Goal: Task Accomplishment & Management: Complete application form

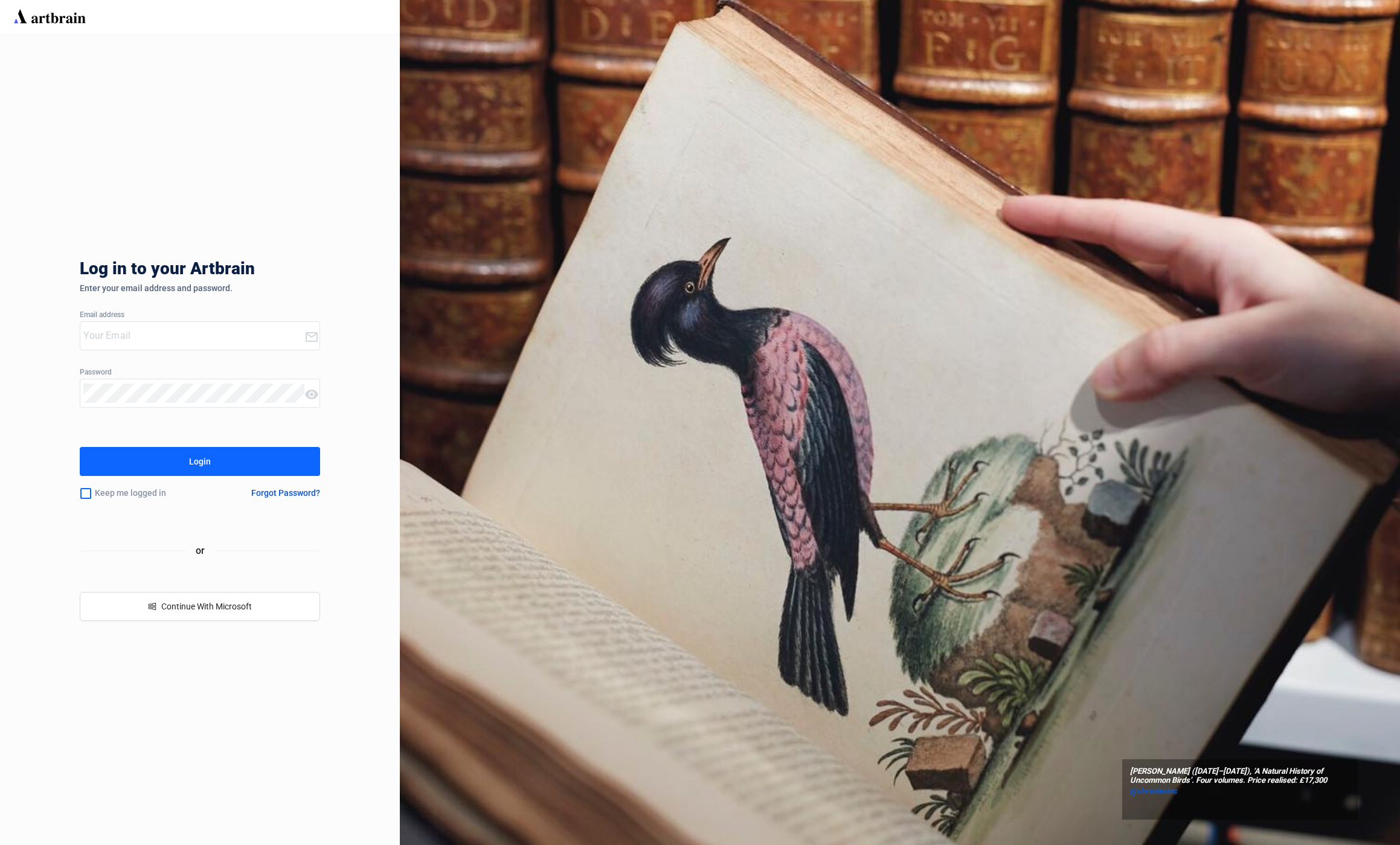
click at [155, 332] on input "email" at bounding box center [193, 336] width 220 height 19
click at [127, 331] on input "email" at bounding box center [193, 336] width 220 height 19
type input "s"
click at [289, 230] on div "Log in to your Artbrain Enter your email address and password. Email address Pa…" at bounding box center [199, 440] width 240 height 810
click at [176, 334] on input "email" at bounding box center [193, 336] width 220 height 19
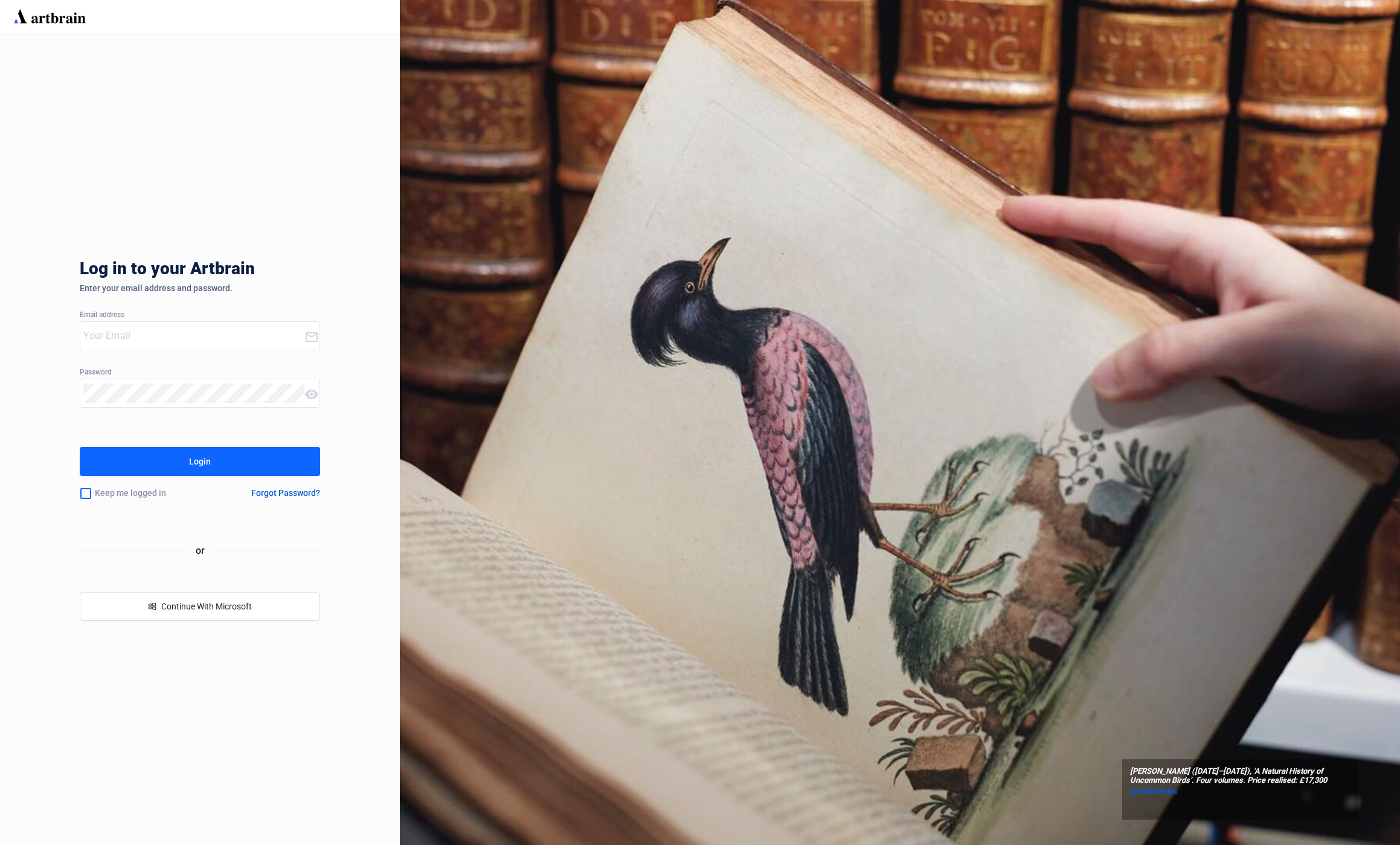
paste input "devpit+qaauctions@artbrain.co"
type input "devpit+qaauctions@artbrain.co"
click at [299, 467] on button "Login" at bounding box center [199, 461] width 240 height 29
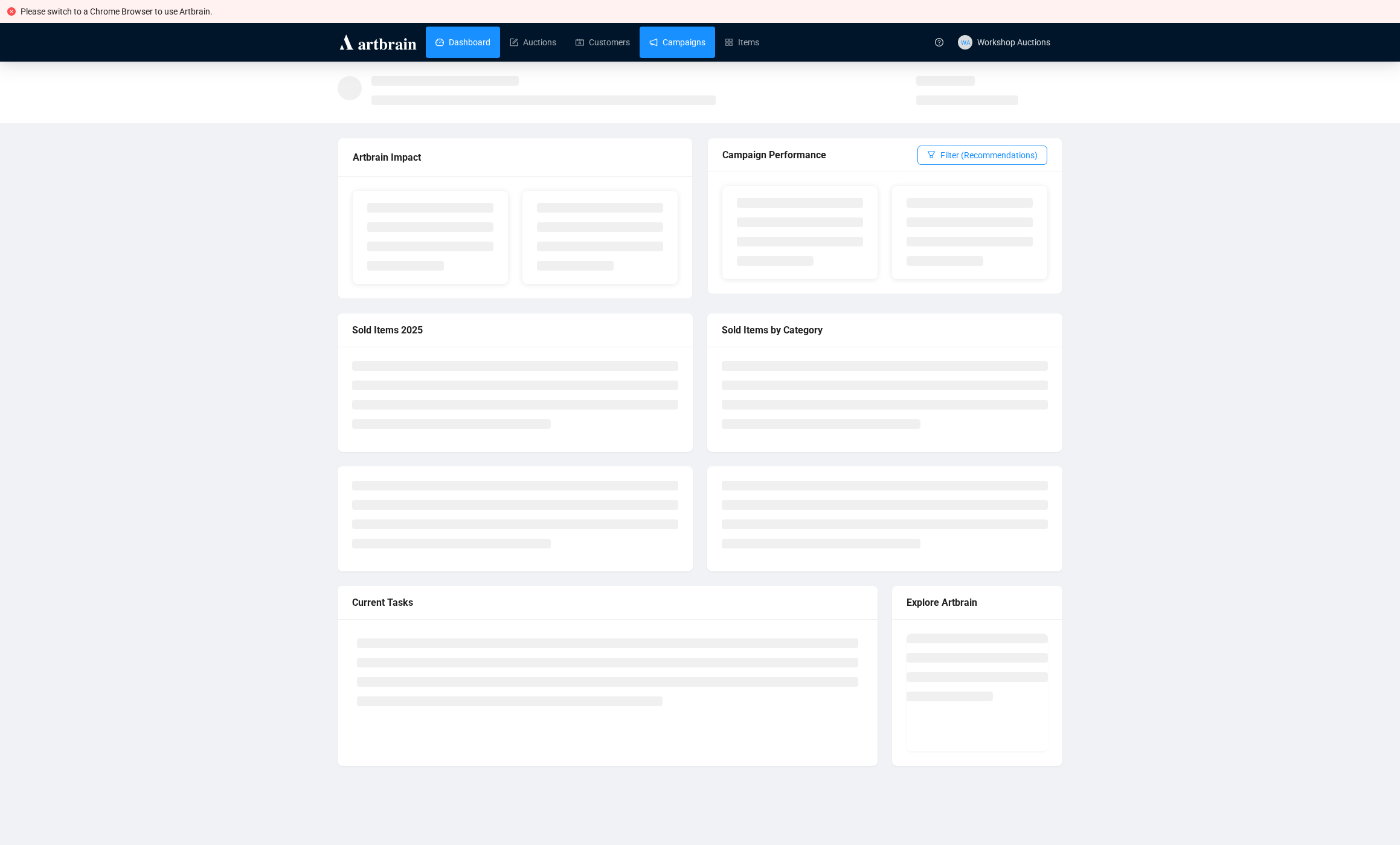
click at [664, 44] on link "Campaigns" at bounding box center [677, 42] width 56 height 32
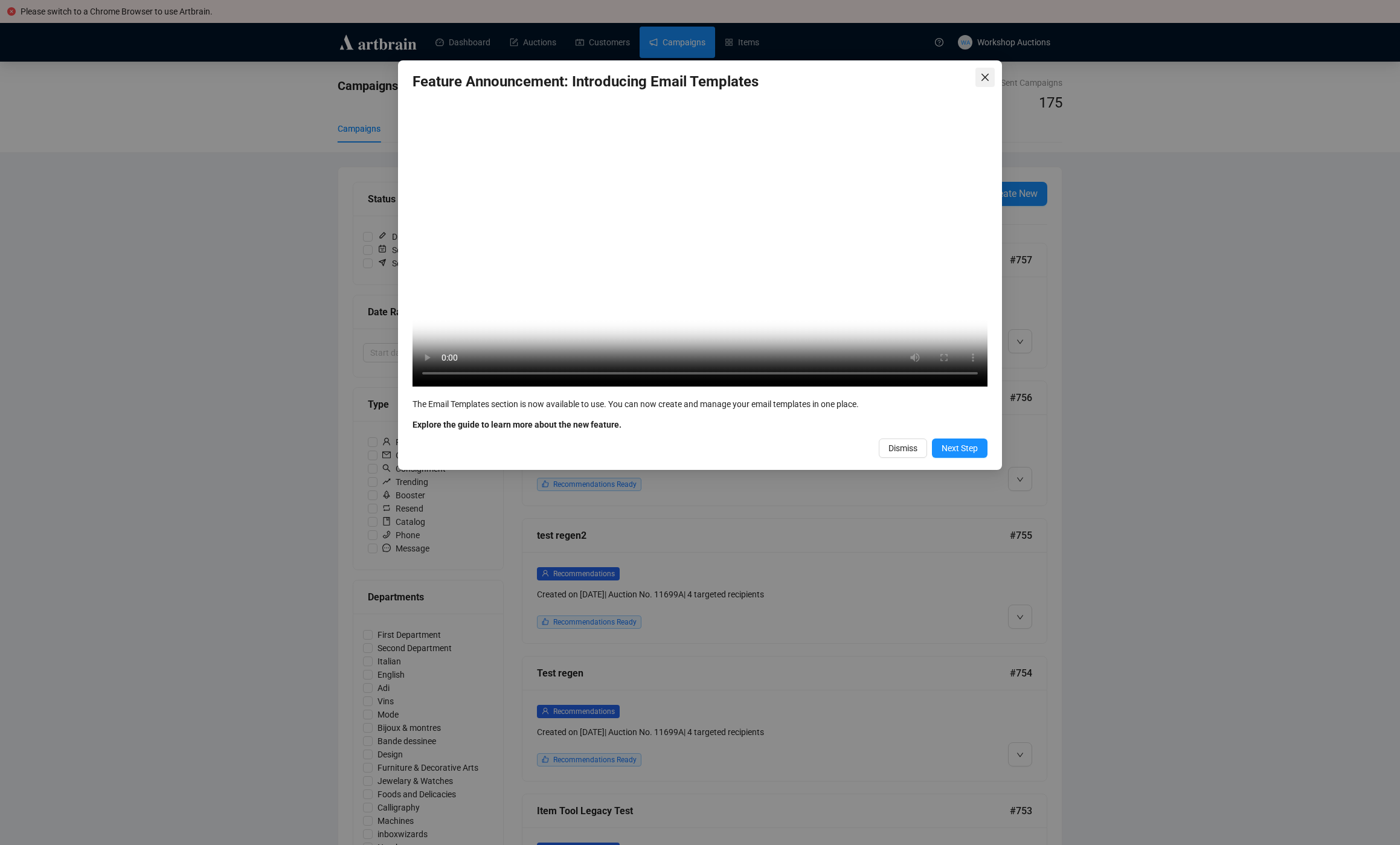
click at [978, 75] on span "Close" at bounding box center [985, 77] width 19 height 9
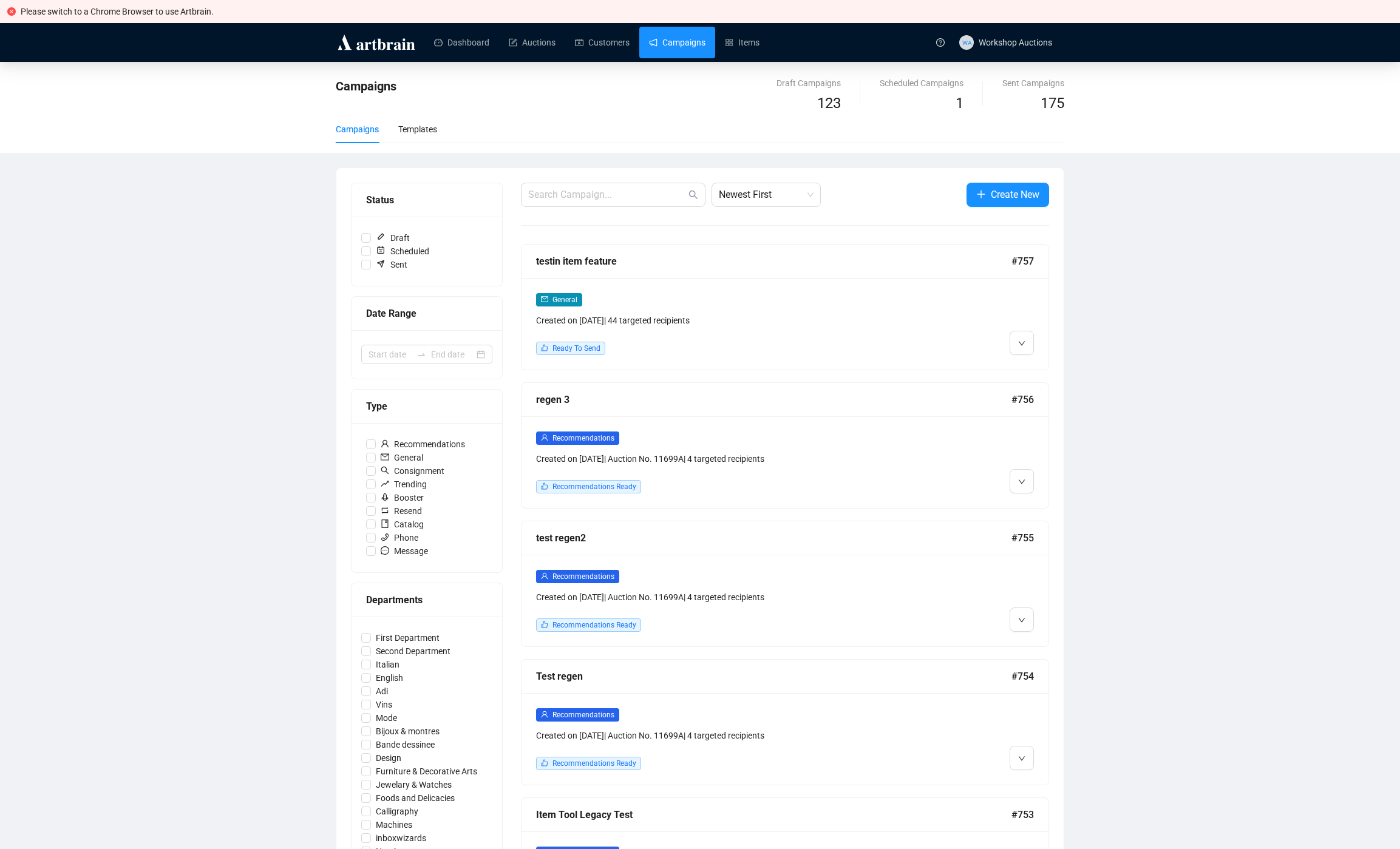
click at [987, 177] on div "Status Draft Scheduled Sent Date Range Type Recommendations General Consignment…" at bounding box center [699, 782] width 727 height 1229
click at [985, 188] on button "Create New" at bounding box center [1007, 195] width 83 height 25
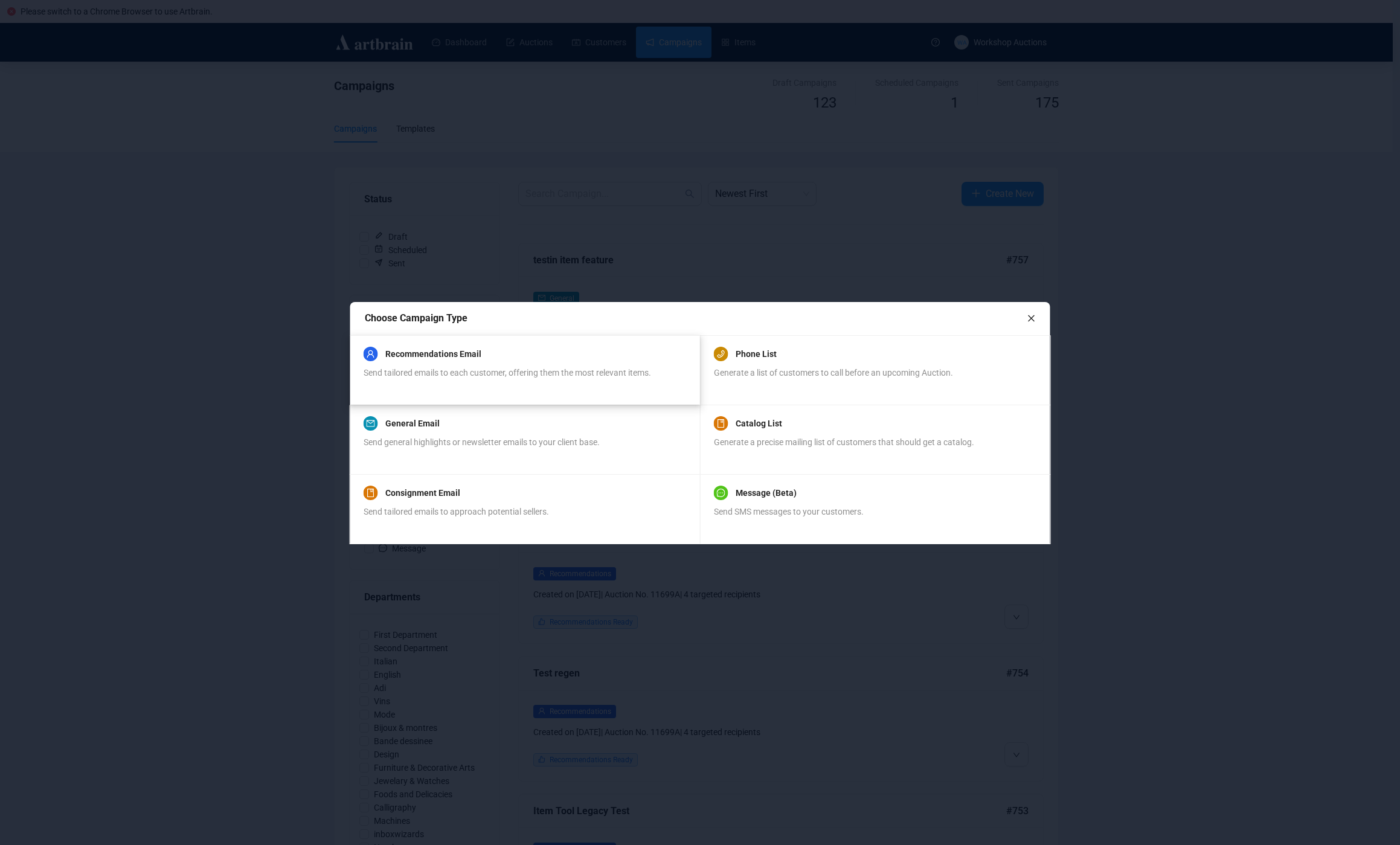
click at [486, 398] on div "Recommendations Email Send tailored emails to each customer, offering them the …" at bounding box center [524, 369] width 350 height 70
click at [475, 357] on link "Recommendations Email" at bounding box center [433, 354] width 96 height 14
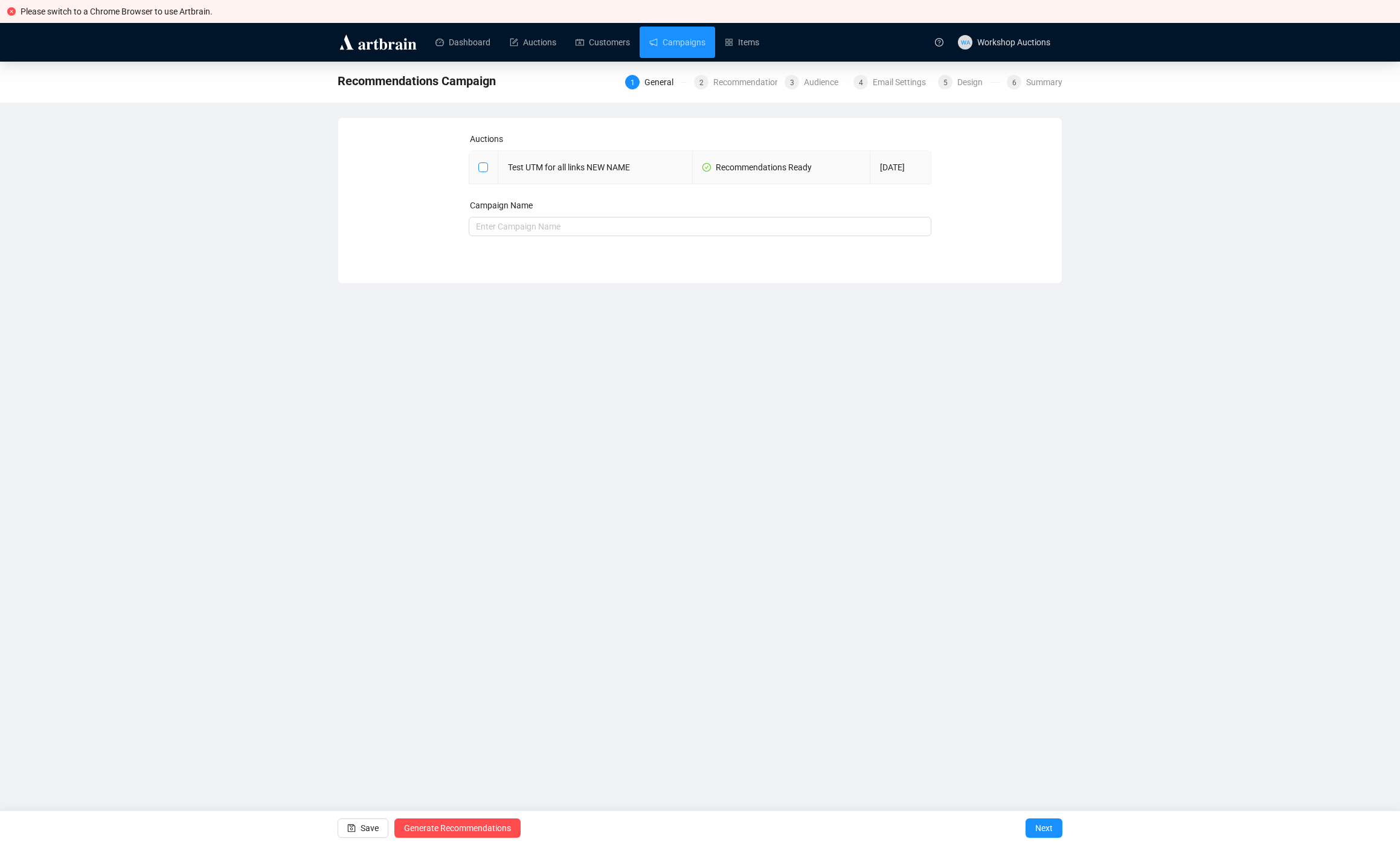
click at [486, 170] on input "checkbox" at bounding box center [483, 166] width 9 height 9
checkbox input "true"
type input "Test UTM for all links NEW NAME Campaign"
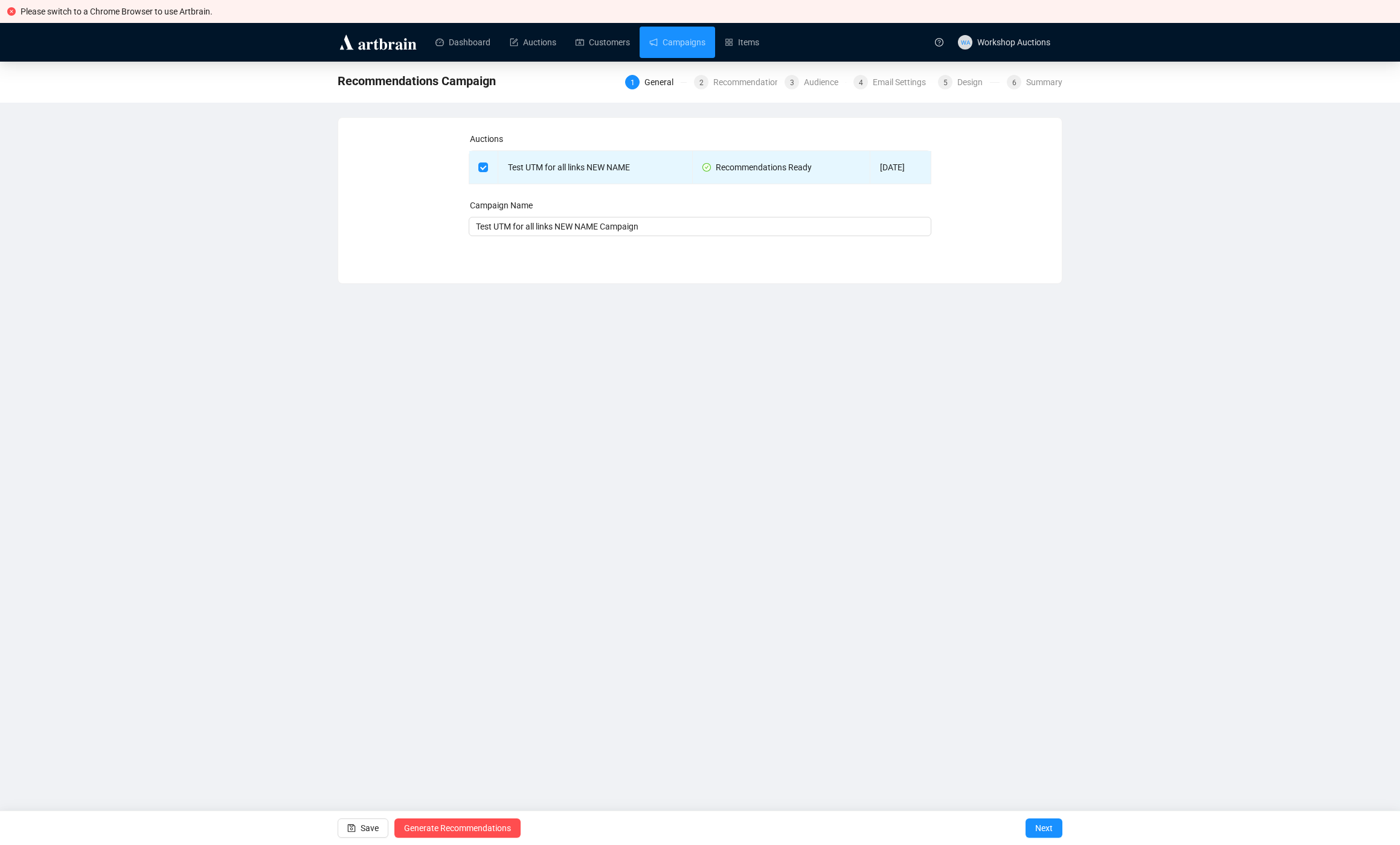
click at [1069, 827] on div "Save Generate Recommendations Next" at bounding box center [700, 828] width 1400 height 34
click at [1039, 829] on span "Next" at bounding box center [1044, 828] width 17 height 34
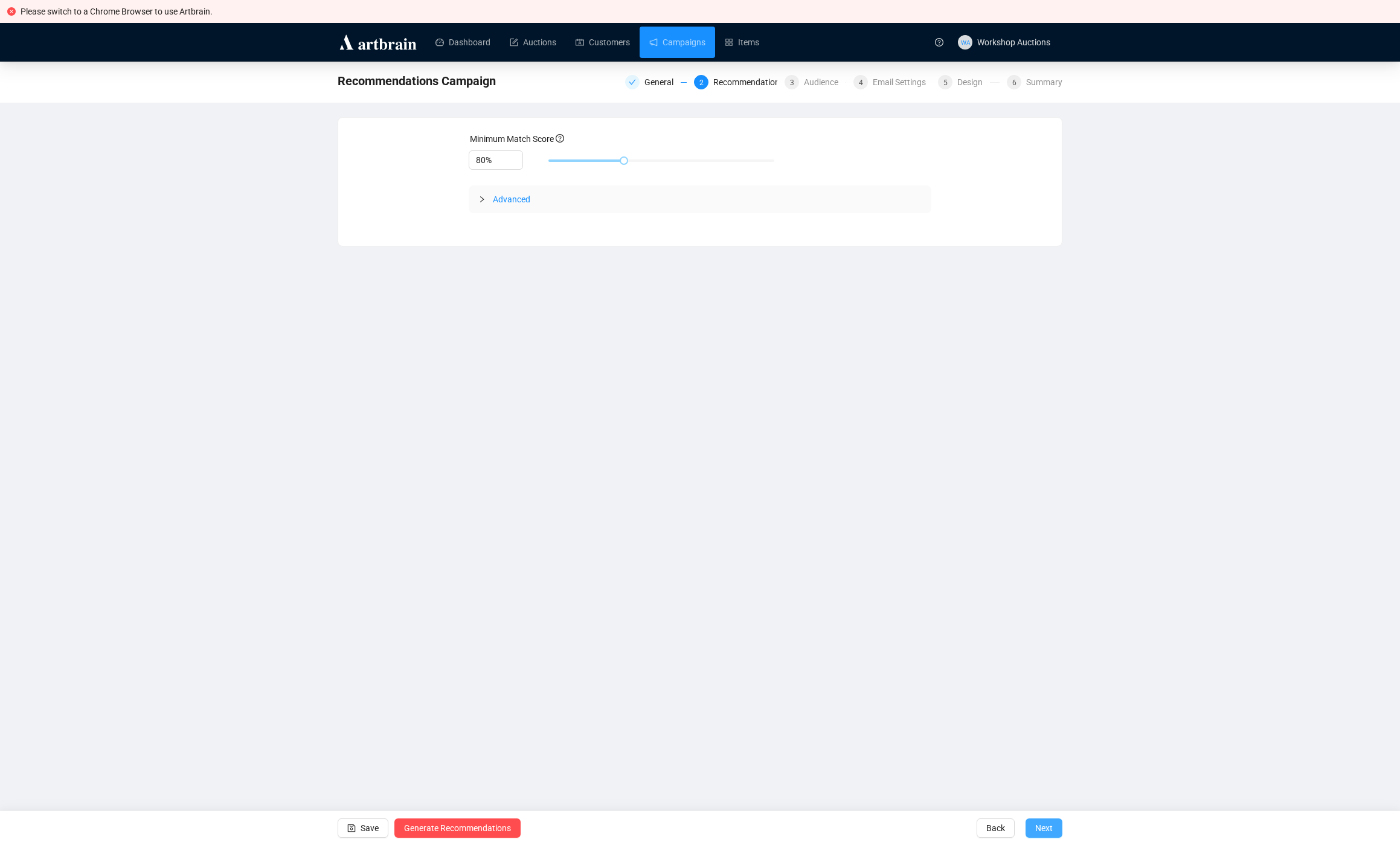
click at [1039, 829] on span "Next" at bounding box center [1044, 828] width 17 height 34
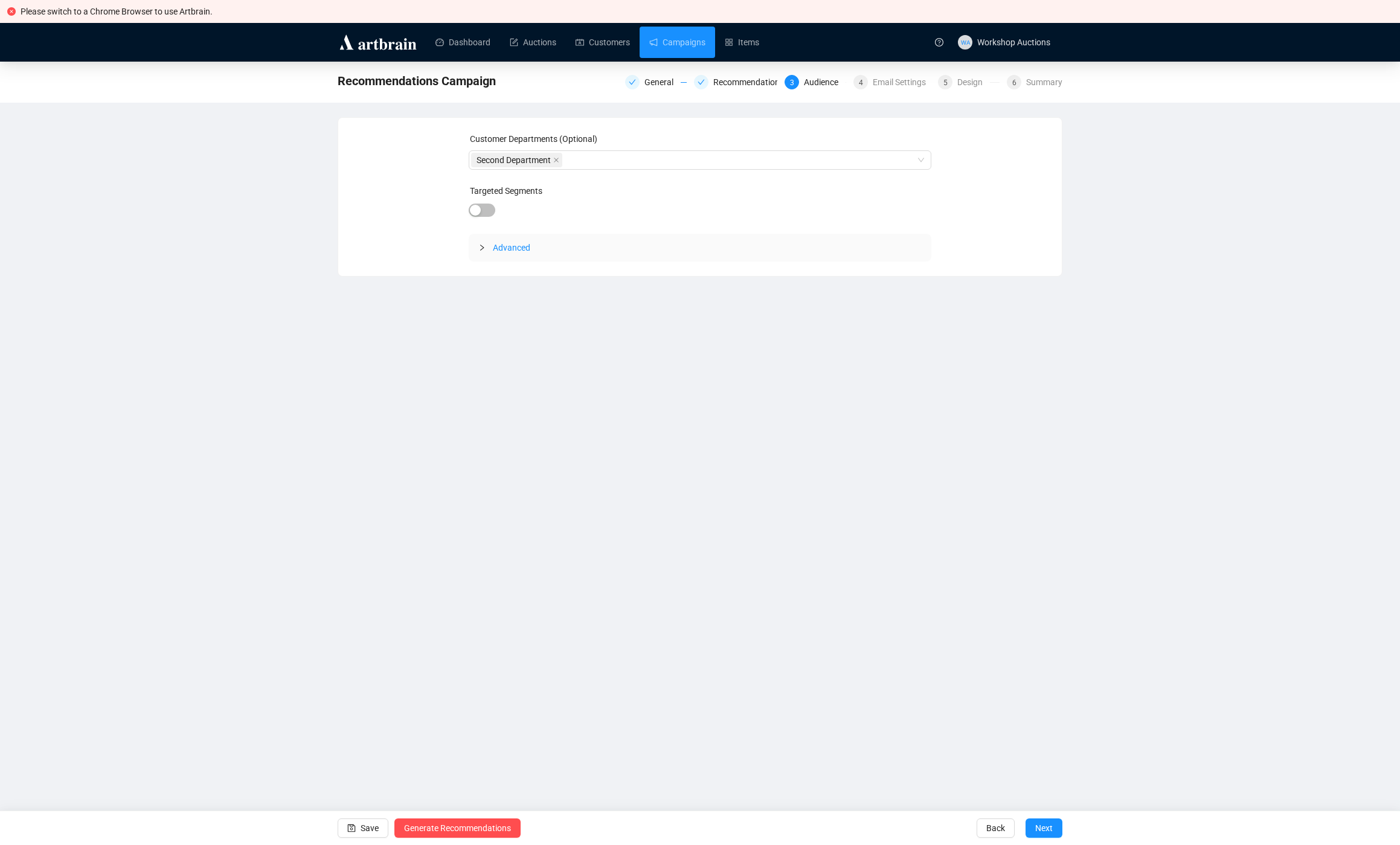
click at [1039, 829] on span "Next" at bounding box center [1044, 828] width 17 height 34
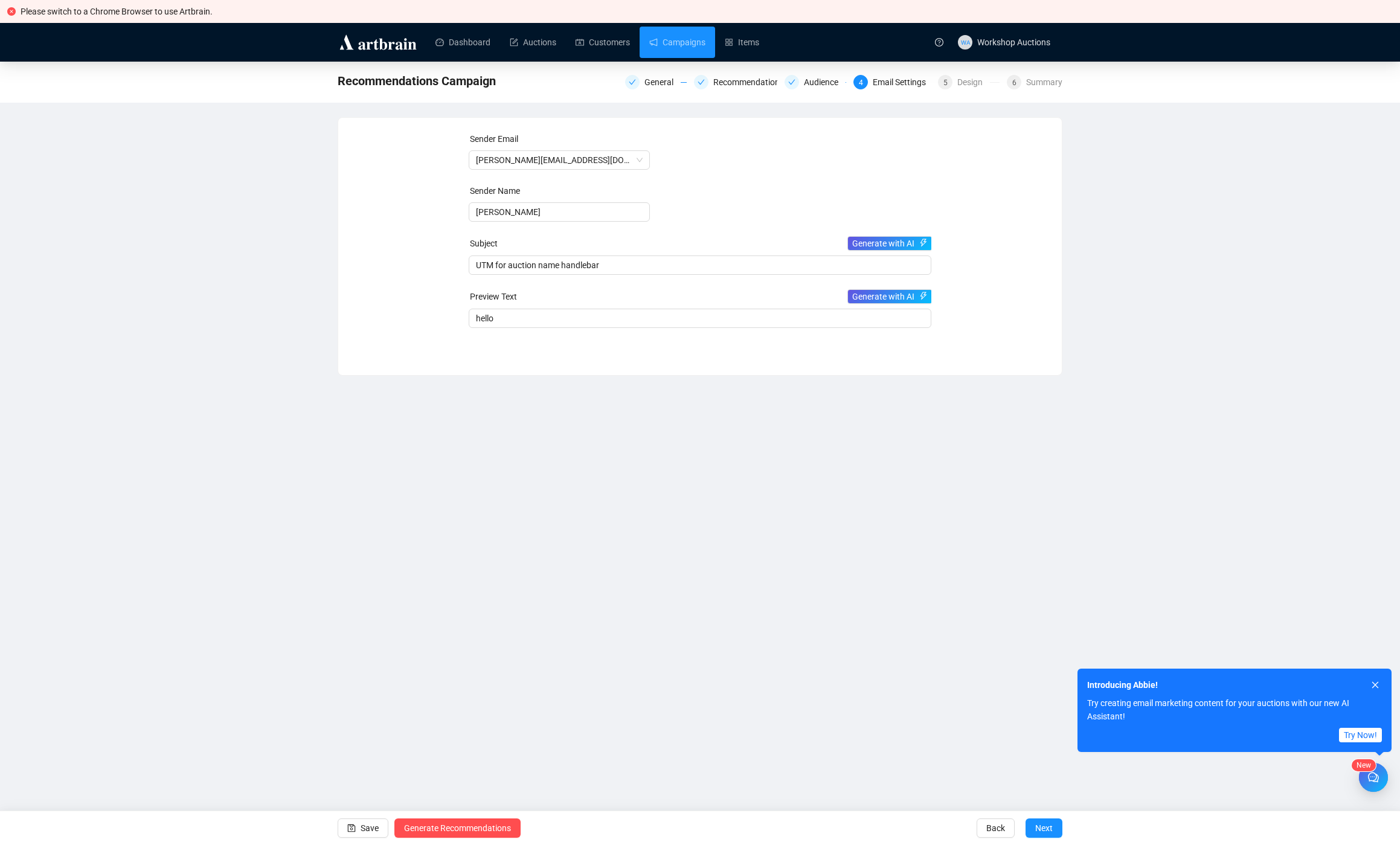
click at [1039, 829] on span "Next" at bounding box center [1044, 828] width 17 height 34
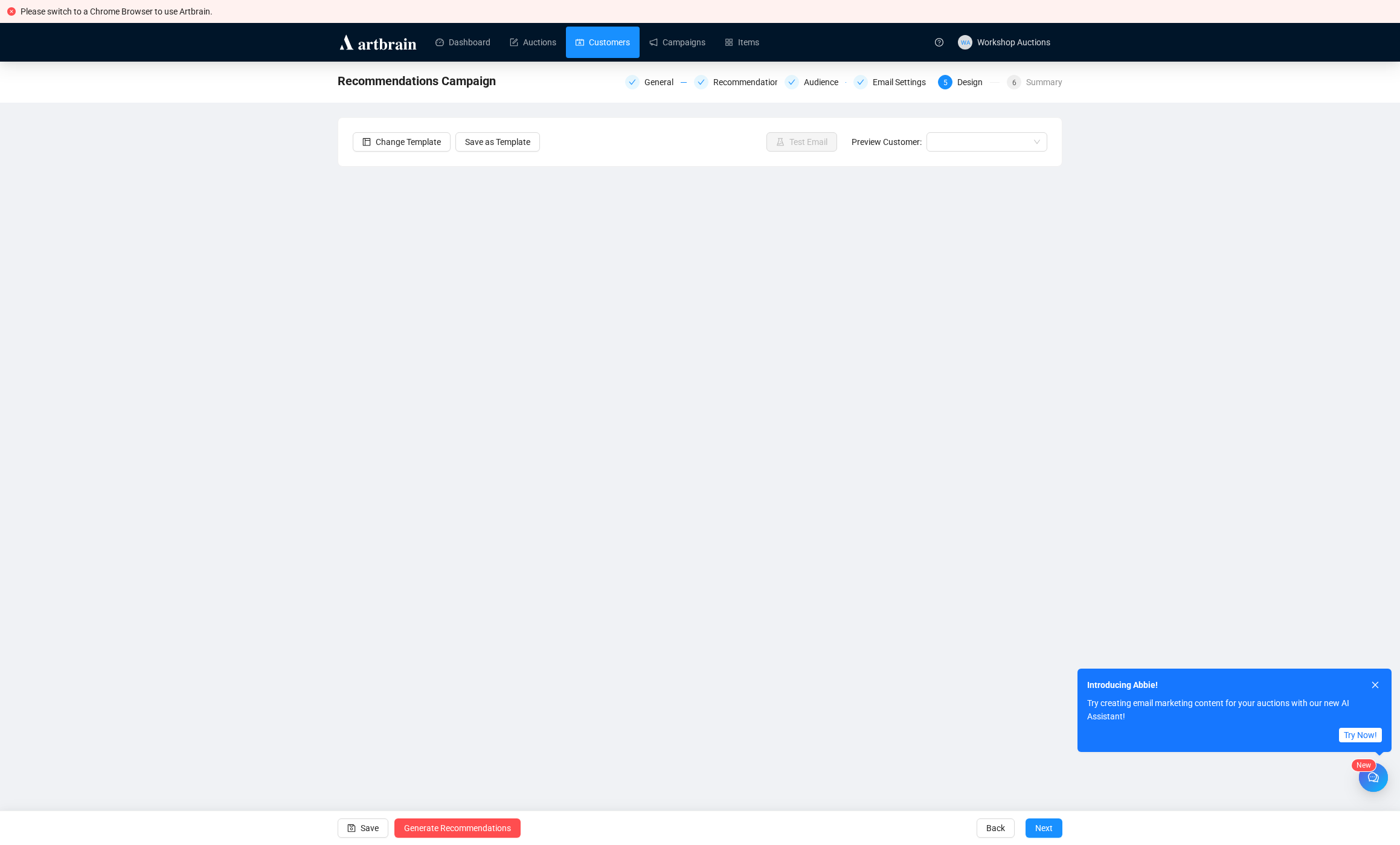
click at [607, 51] on link "Customers" at bounding box center [602, 42] width 55 height 32
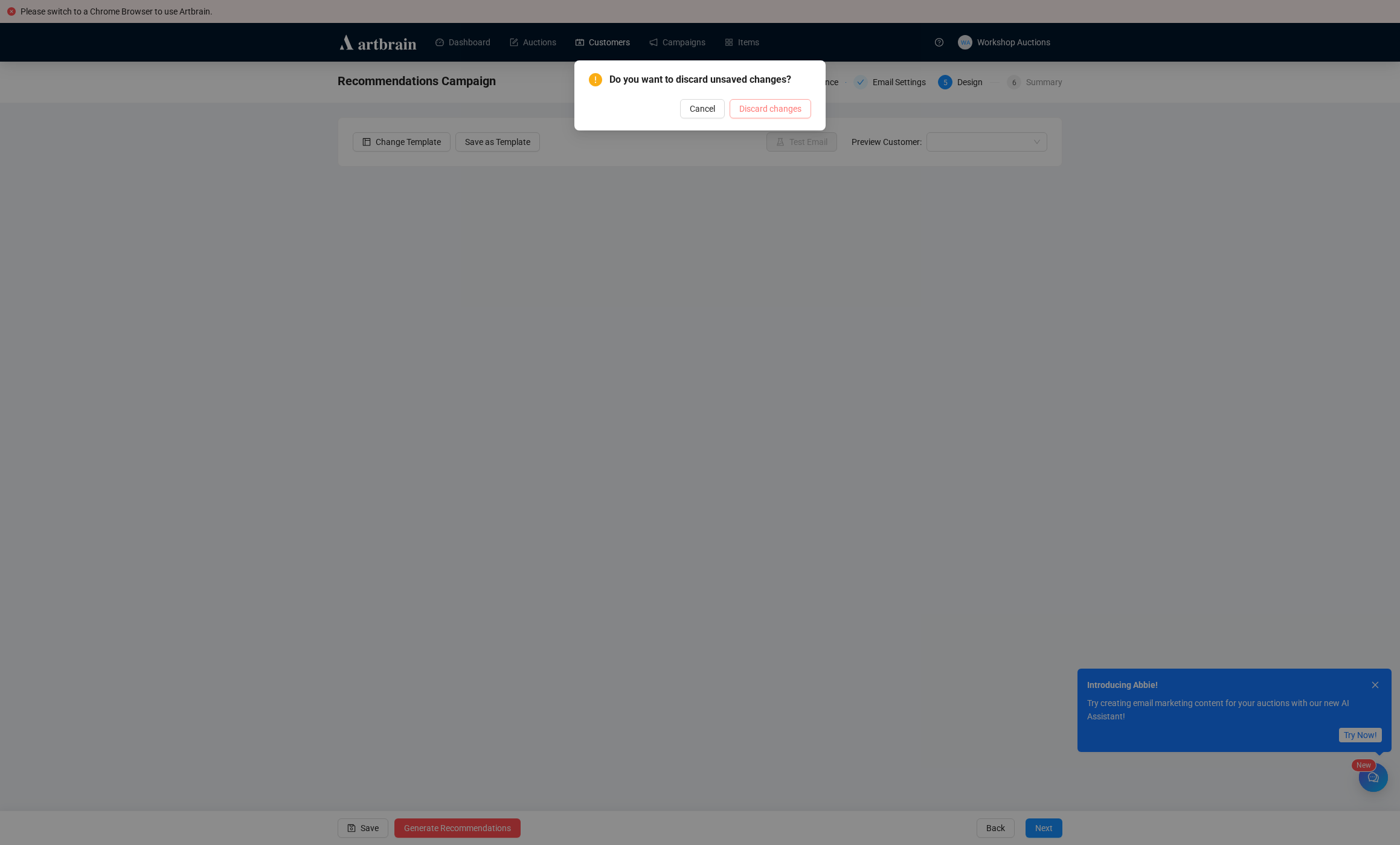
click at [769, 112] on span "Discard changes" at bounding box center [770, 108] width 62 height 14
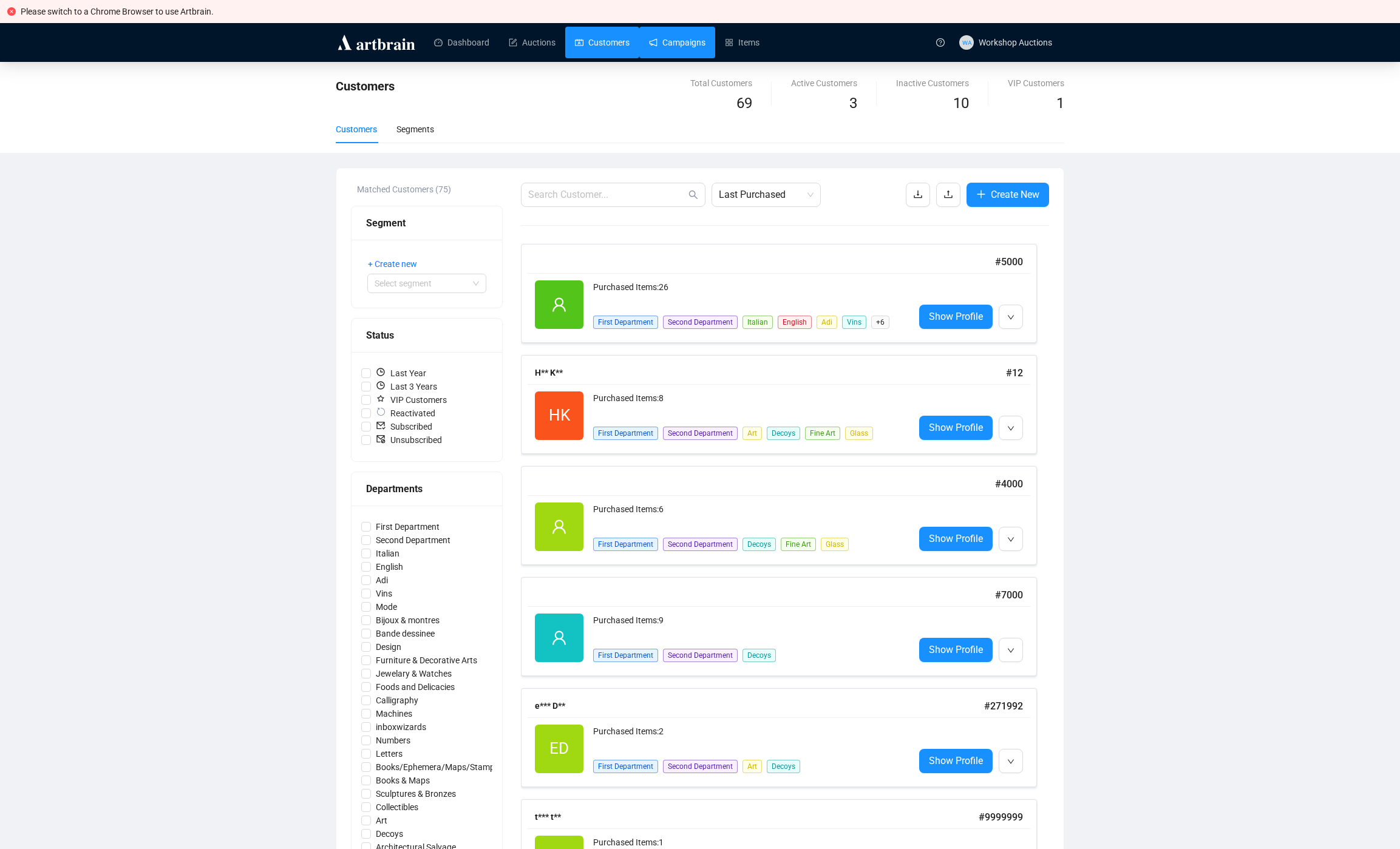
click at [655, 35] on link "Campaigns" at bounding box center [677, 43] width 56 height 32
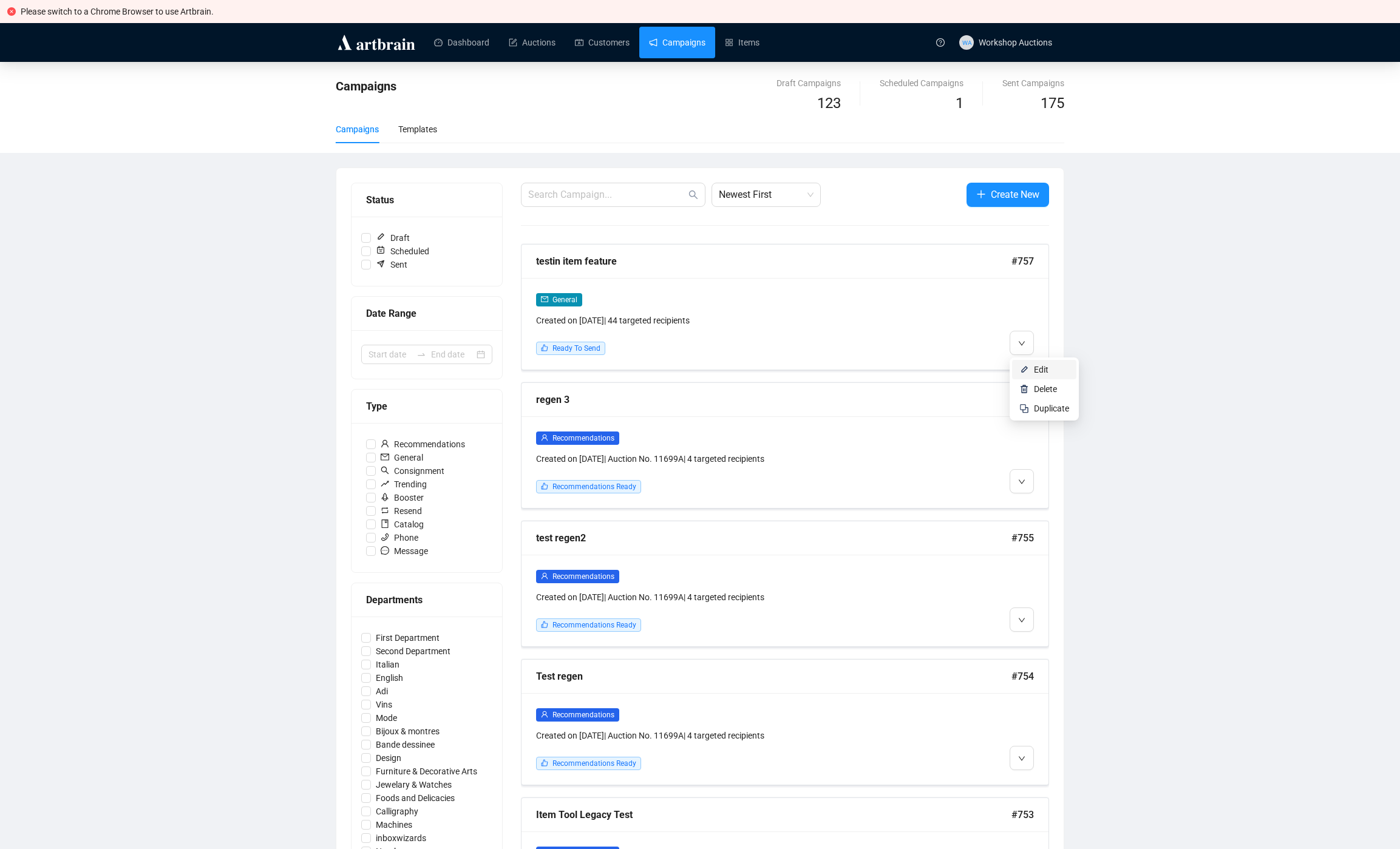
click at [1056, 368] on span "Edit" at bounding box center [1051, 369] width 35 height 14
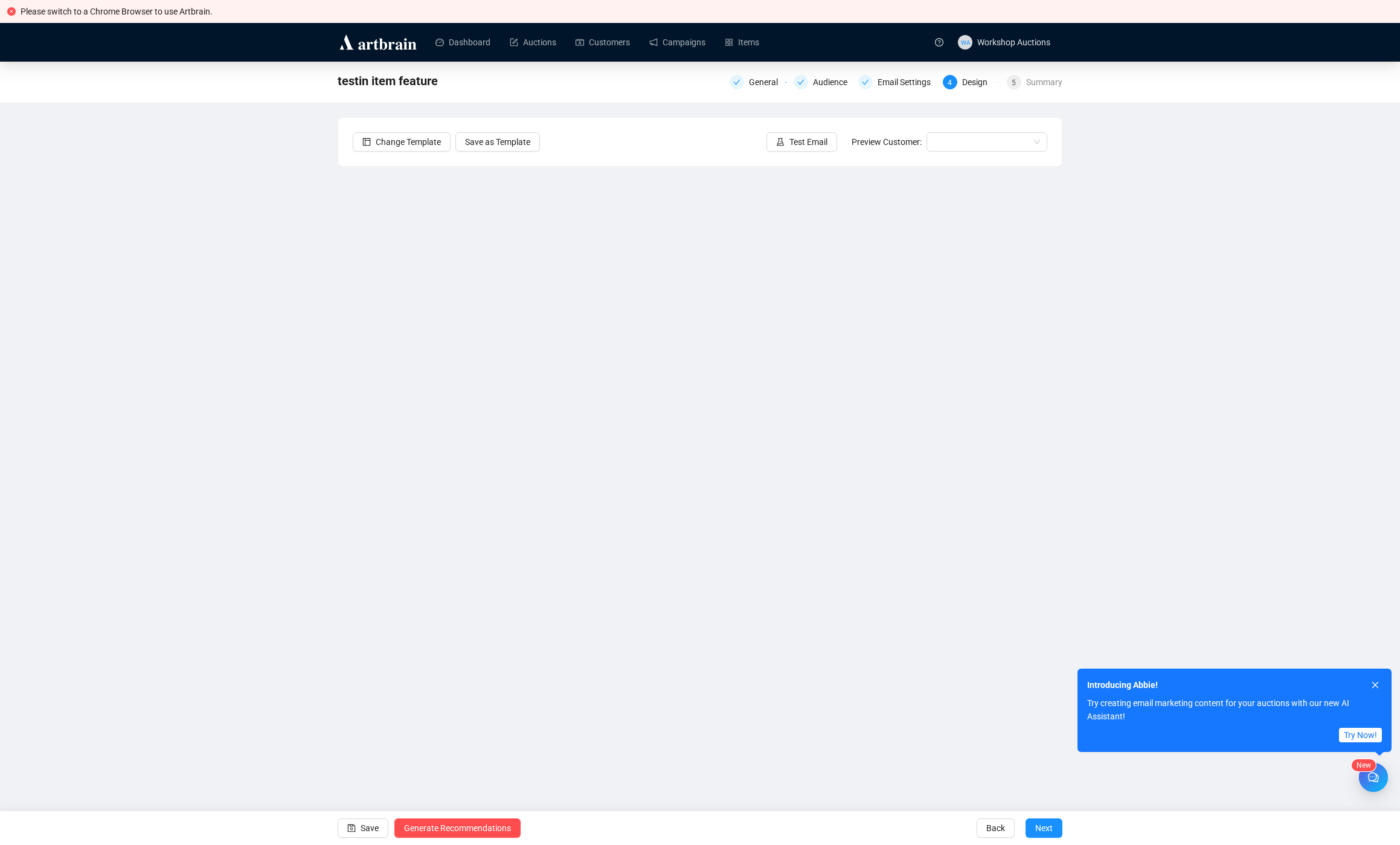
click at [186, 351] on div "testin item feature General Audience Email Settings 4 Design 5 Summary Change T…" at bounding box center [700, 376] width 1400 height 628
click at [181, 351] on div "testin item feature General Audience Email Settings 4 Design 5 Summary Change T…" at bounding box center [700, 376] width 1400 height 628
click at [92, 260] on div "testin item feature General Audience Email Settings 4 Design 5 Summary Change T…" at bounding box center [700, 376] width 1400 height 628
